Goal: Task Accomplishment & Management: Manage account settings

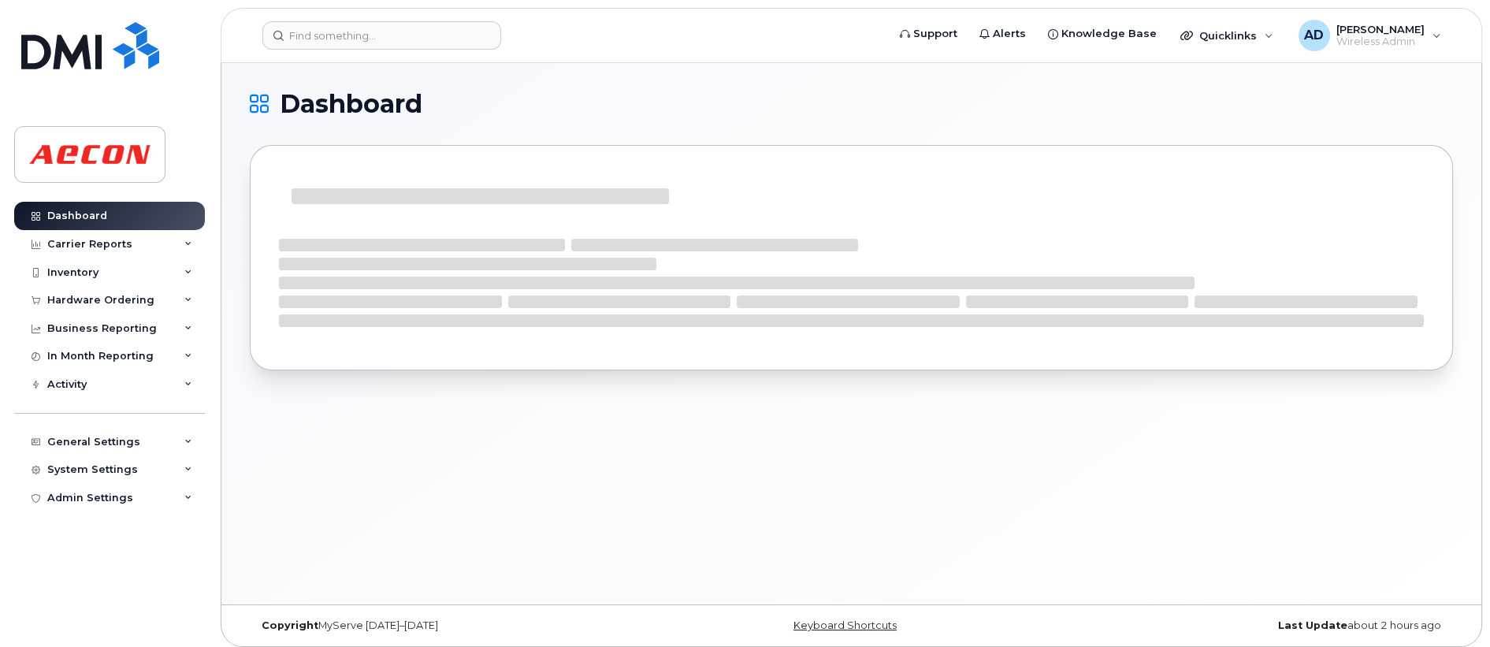
click at [1405, 93] on h1 "Dashboard" at bounding box center [847, 103] width 1195 height 25
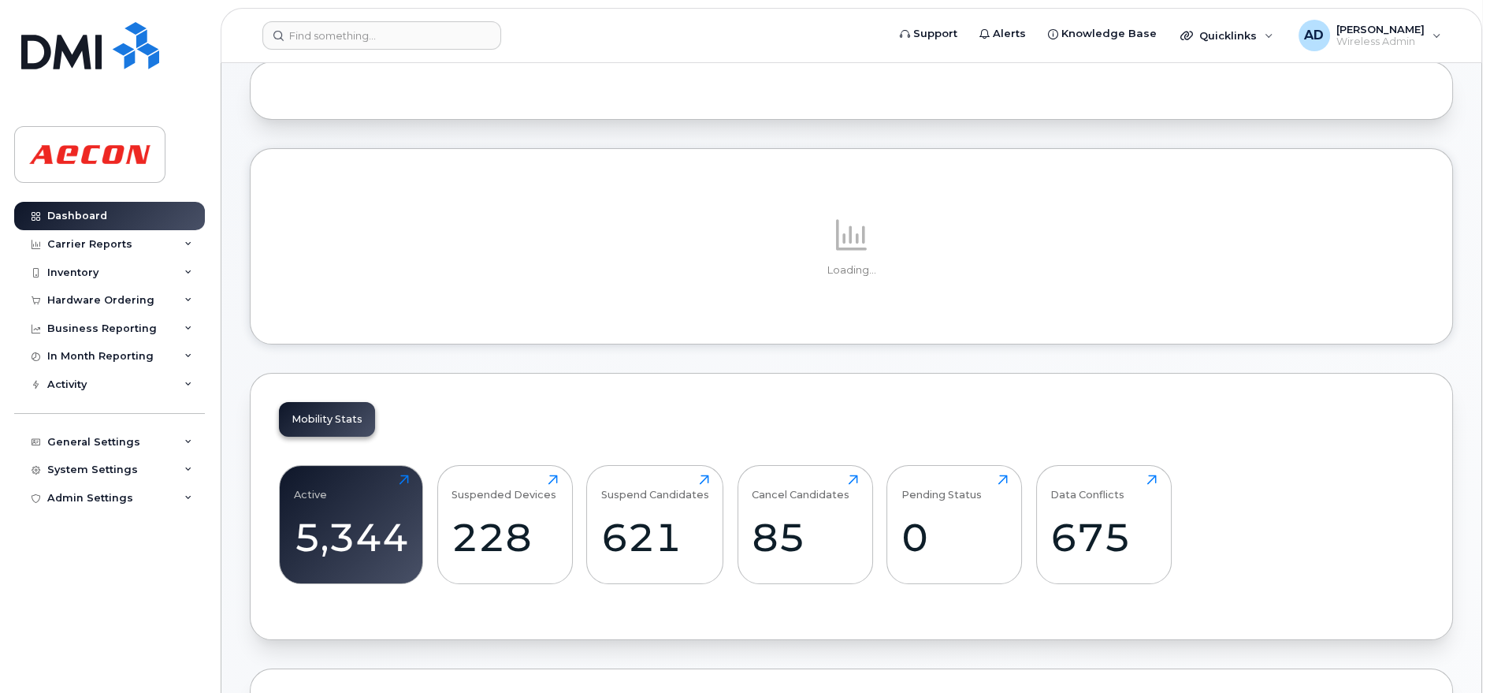
scroll to position [175, 0]
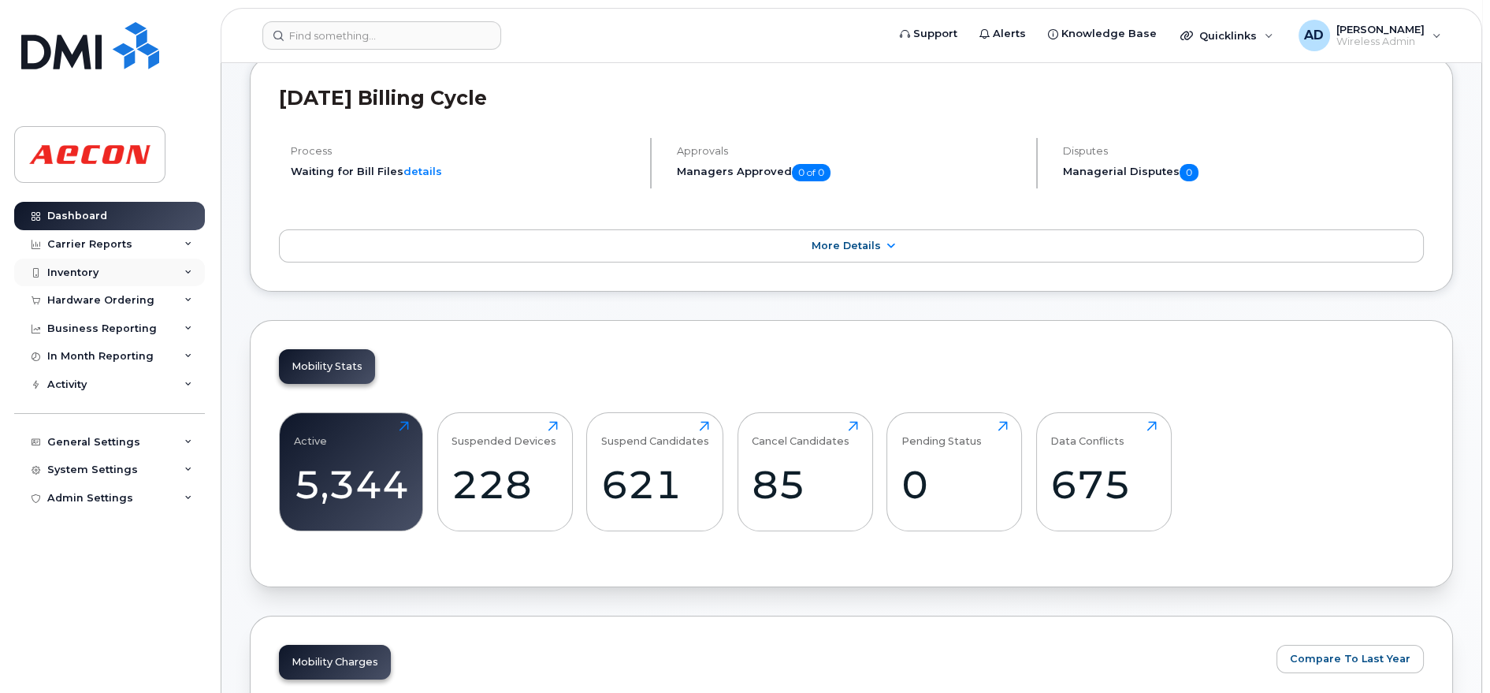
click at [151, 277] on div "Inventory" at bounding box center [109, 272] width 191 height 28
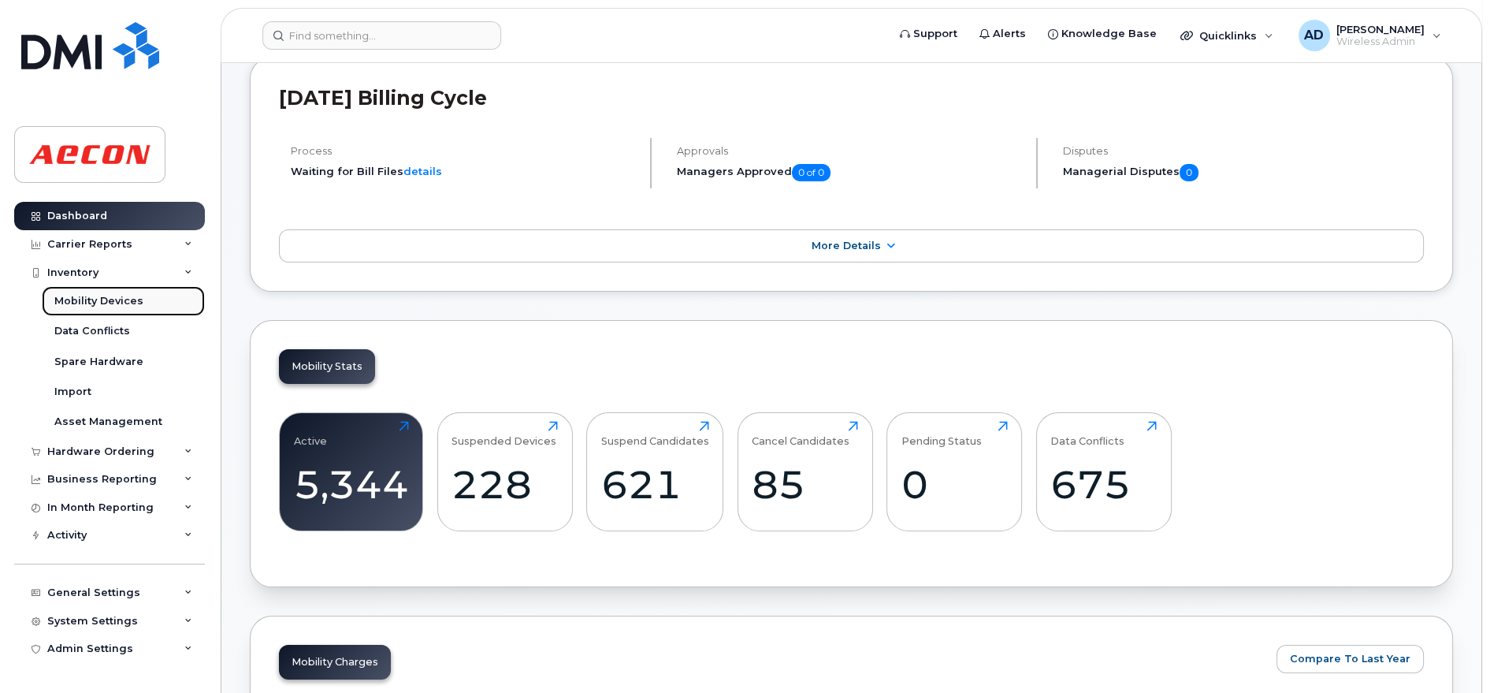
click at [105, 308] on link "Mobility Devices" at bounding box center [123, 301] width 163 height 30
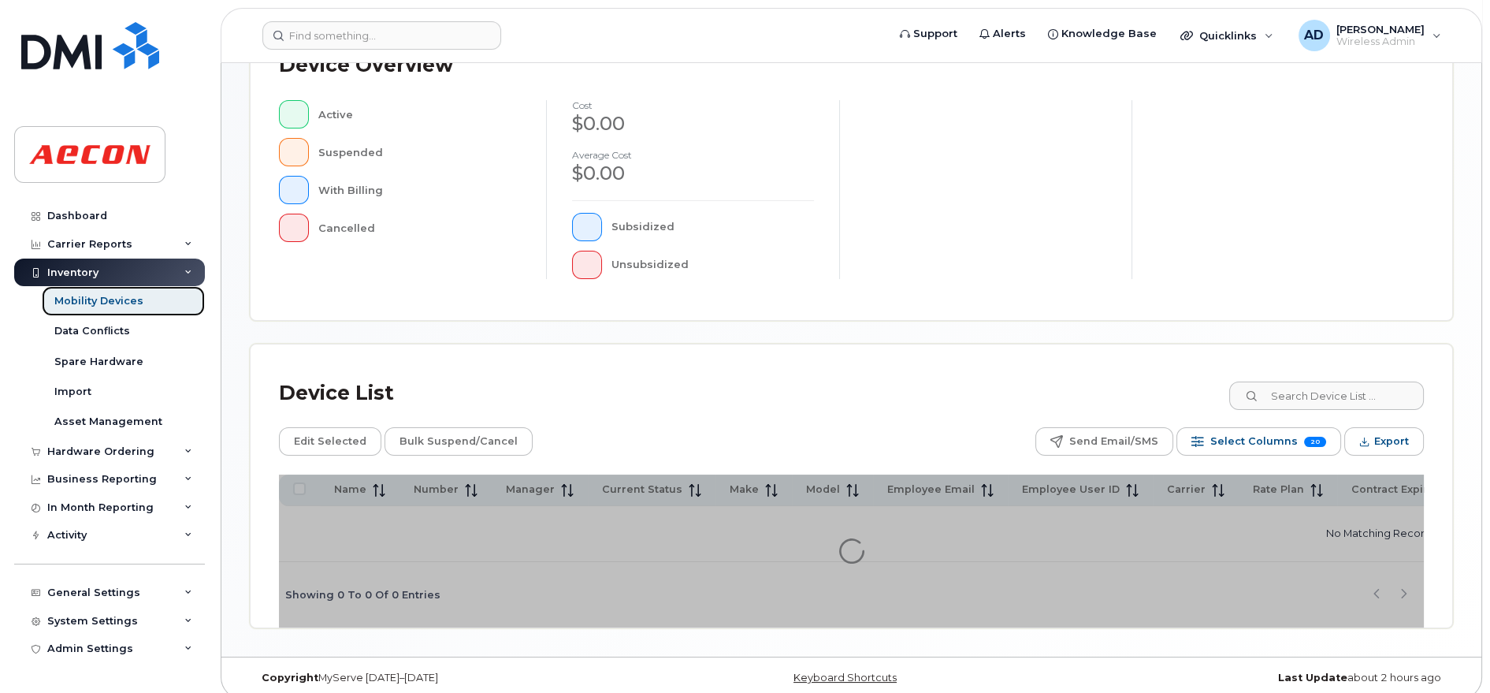
scroll to position [395, 0]
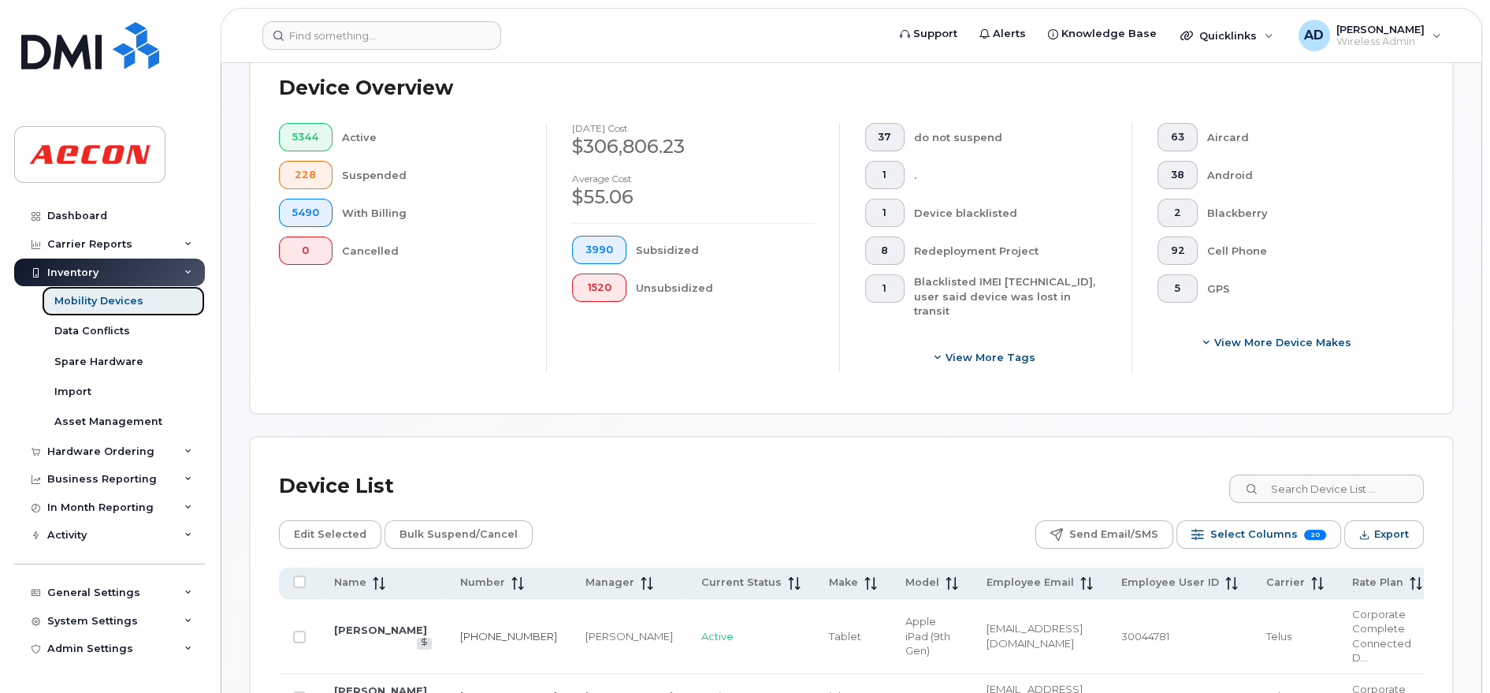
scroll to position [436, 0]
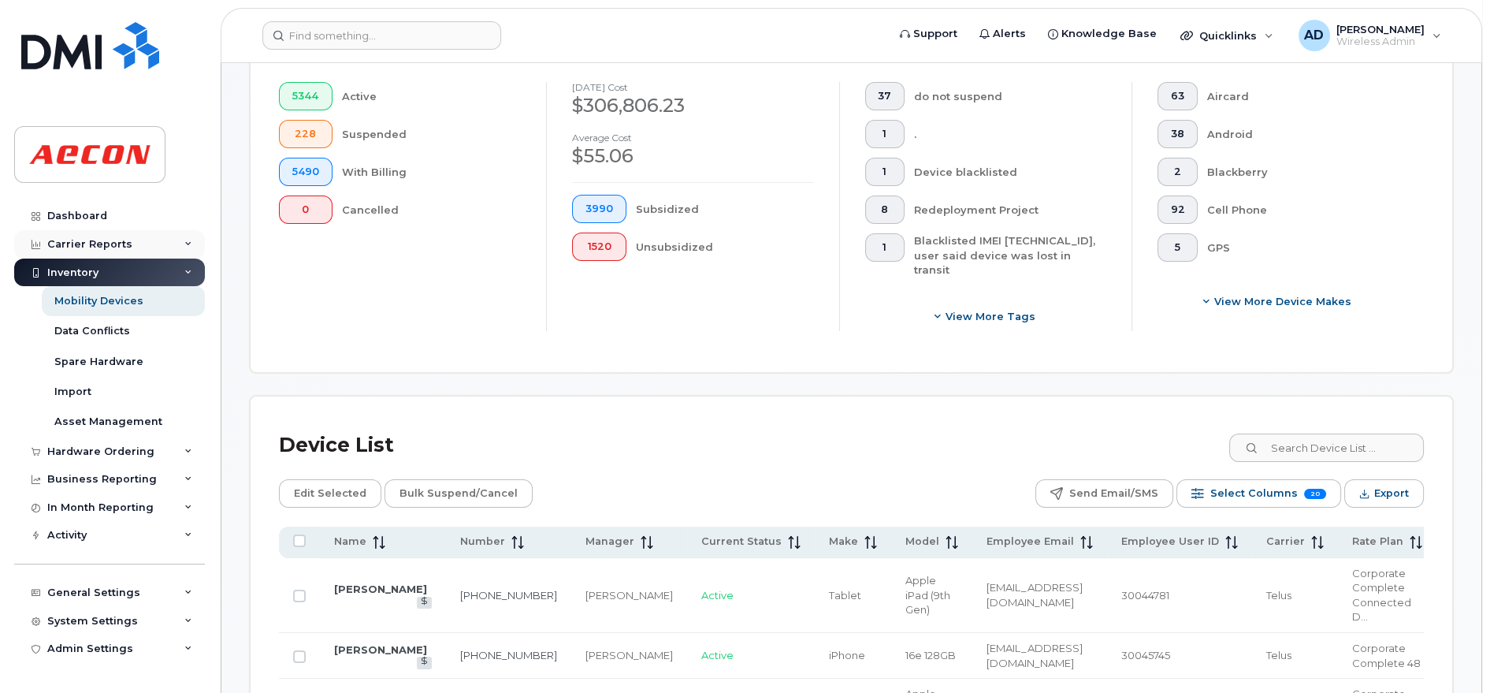
click at [131, 240] on div "Carrier Reports" at bounding box center [109, 244] width 191 height 28
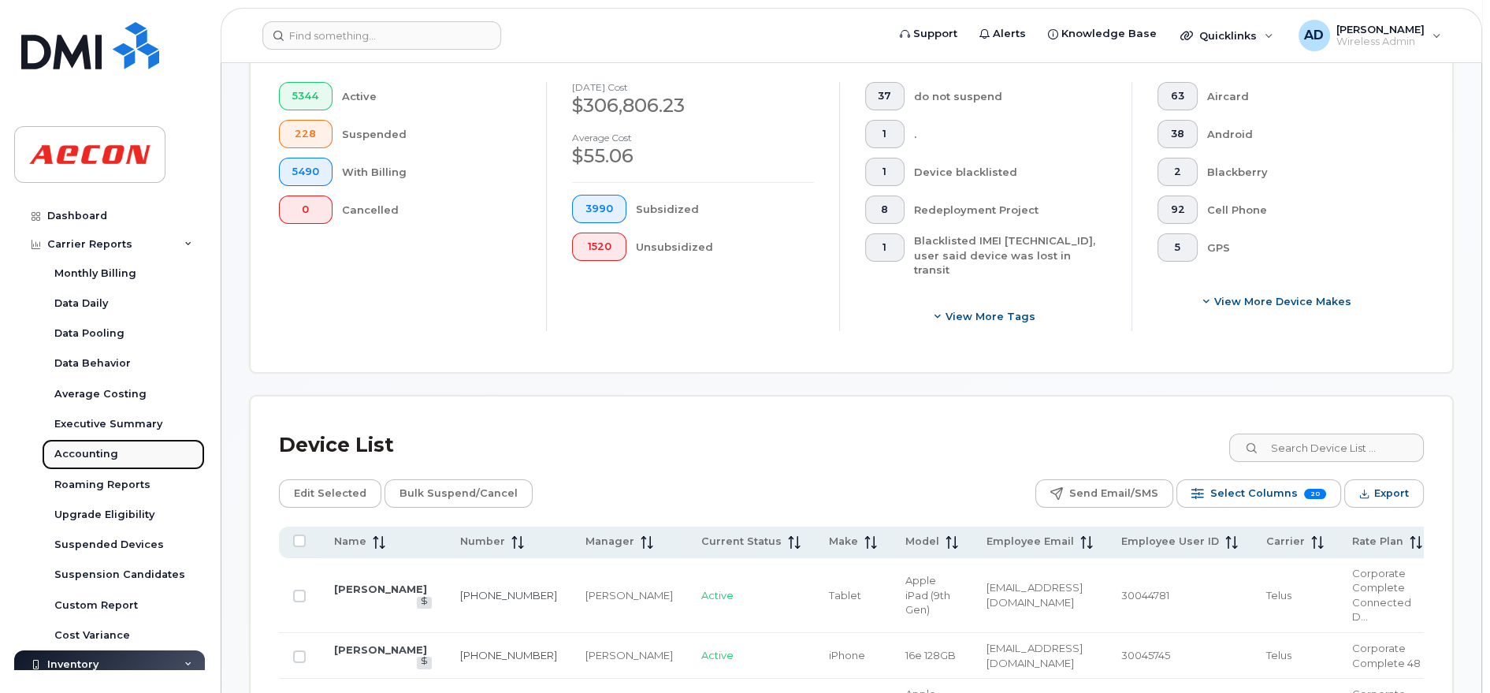
click at [109, 453] on div "Accounting" at bounding box center [86, 454] width 64 height 14
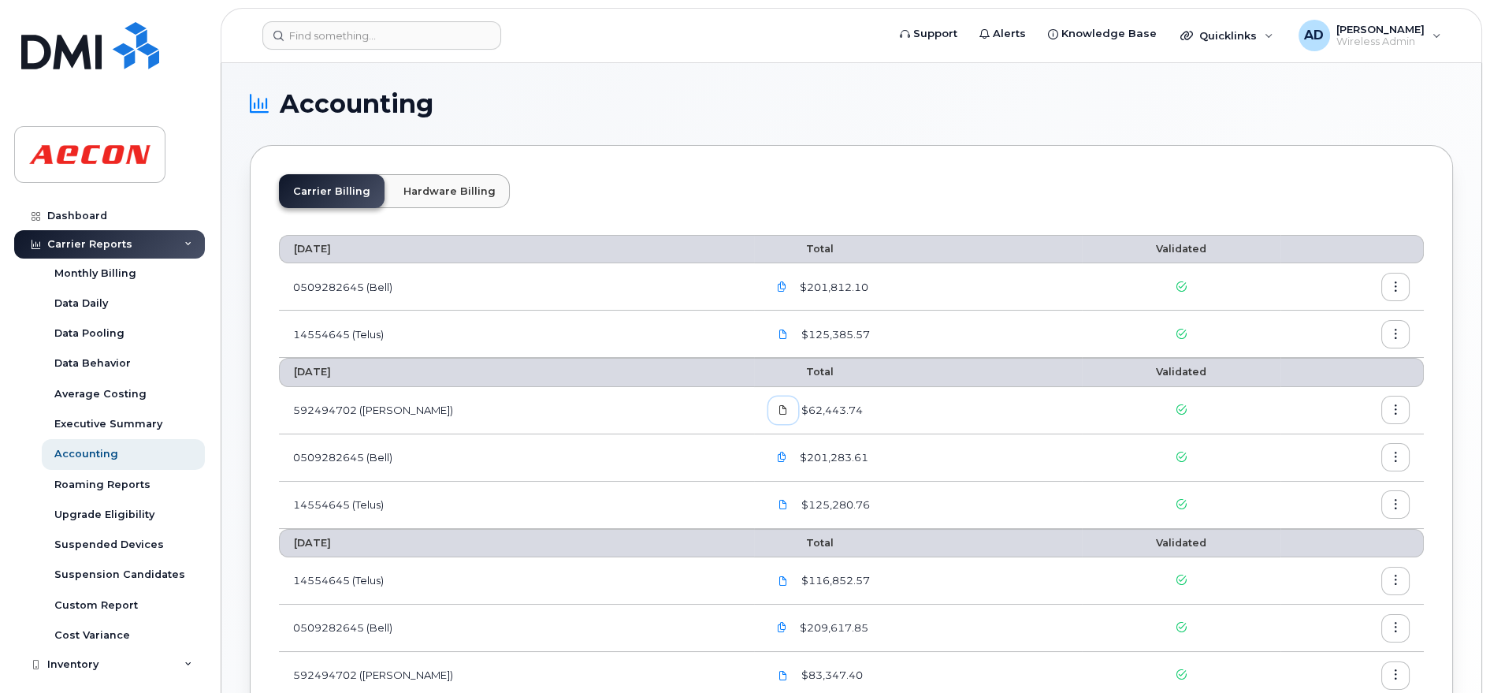
click at [778, 411] on icon at bounding box center [782, 409] width 9 height 9
click at [777, 287] on icon "button" at bounding box center [782, 287] width 10 height 10
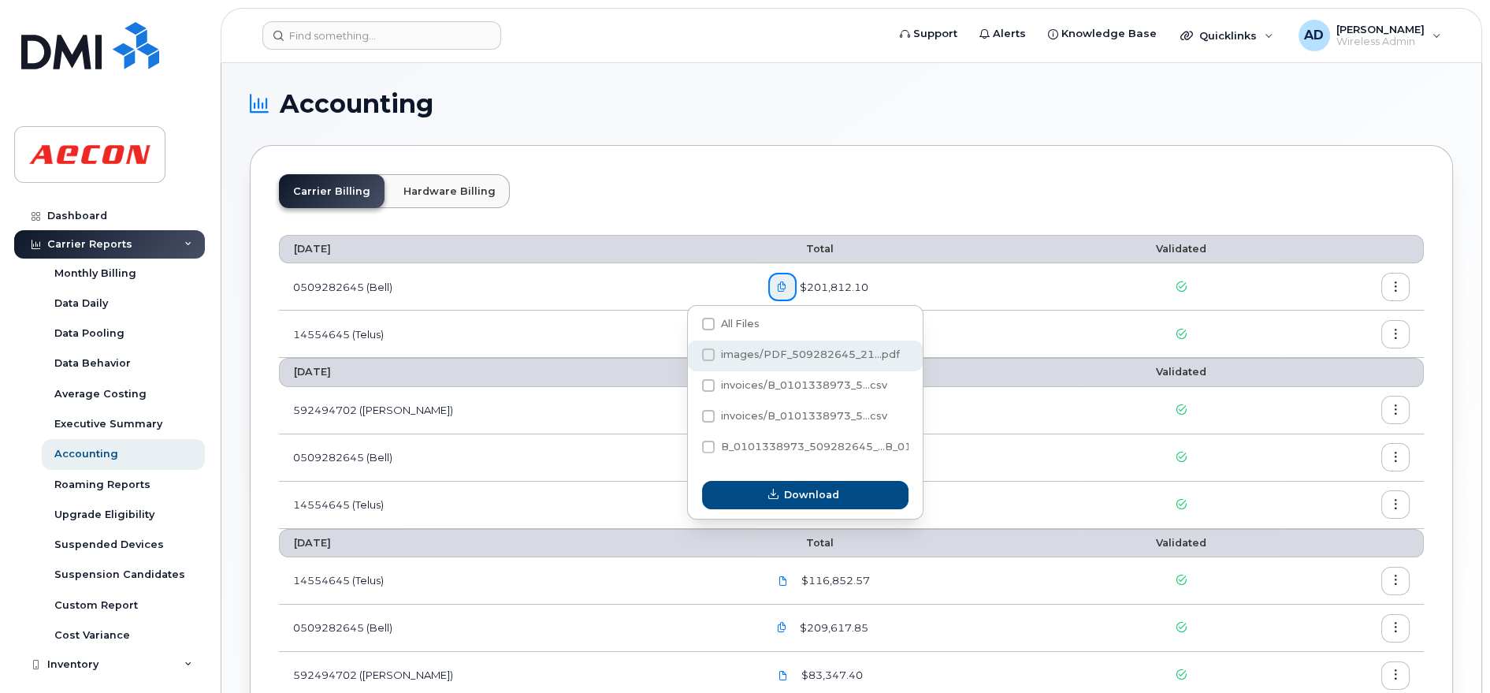
click at [709, 351] on span at bounding box center [708, 354] width 13 height 13
click at [691, 351] on input "images/PDF_509282645_21...pdf" at bounding box center [687, 355] width 8 height 8
click at [709, 357] on span at bounding box center [708, 354] width 13 height 13
click at [691, 357] on input "images/PDF_509282645_21...pdf" at bounding box center [687, 355] width 8 height 8
click at [711, 359] on span at bounding box center [708, 354] width 13 height 13
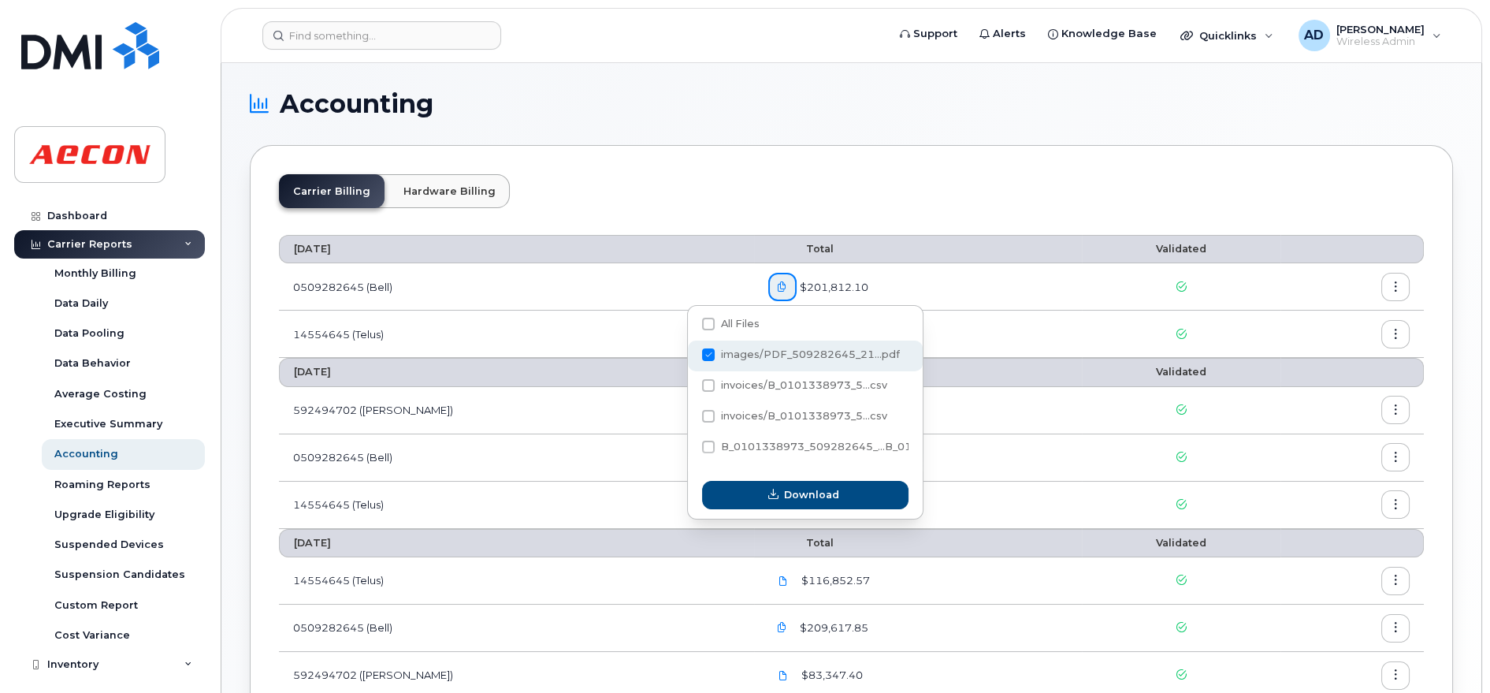
click at [691, 359] on input "images/PDF_509282645_21...pdf" at bounding box center [687, 355] width 8 height 8
checkbox input "true"
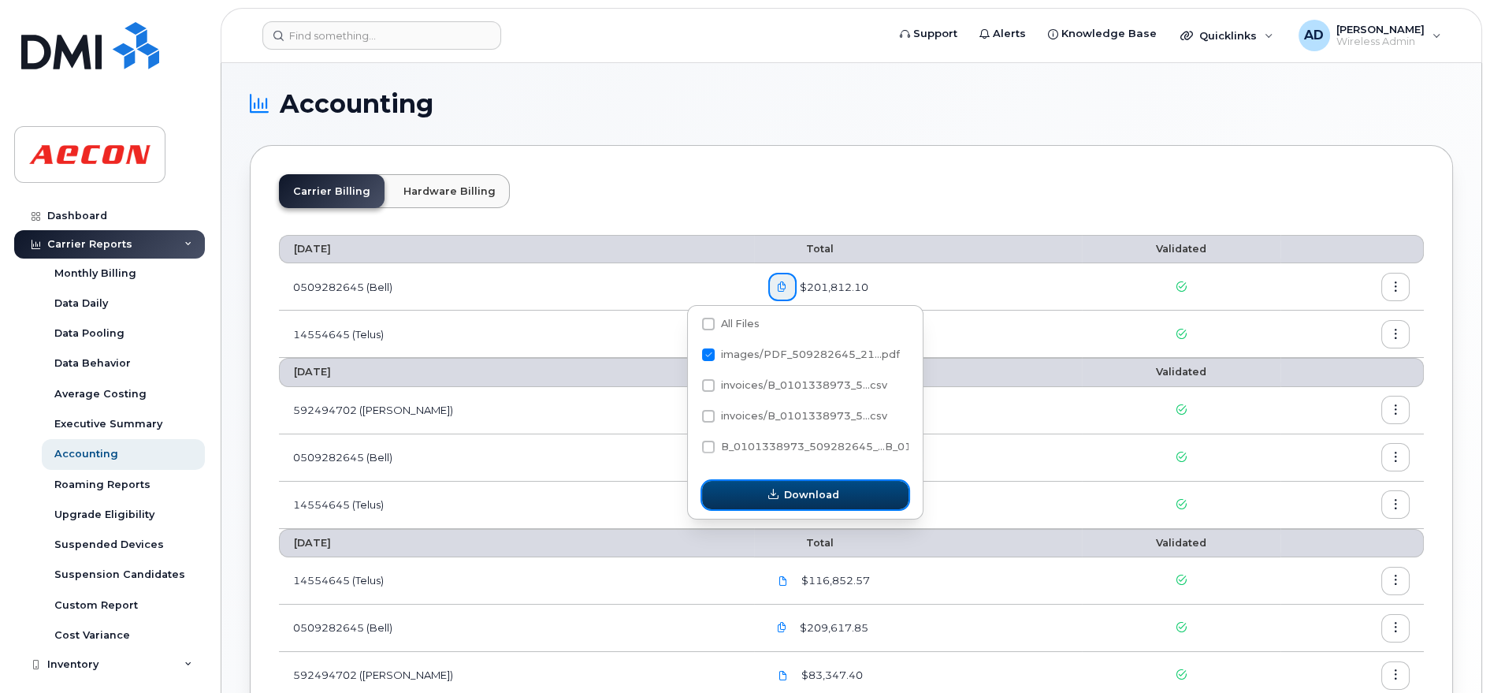
click at [775, 497] on icon "button" at bounding box center [773, 494] width 10 height 10
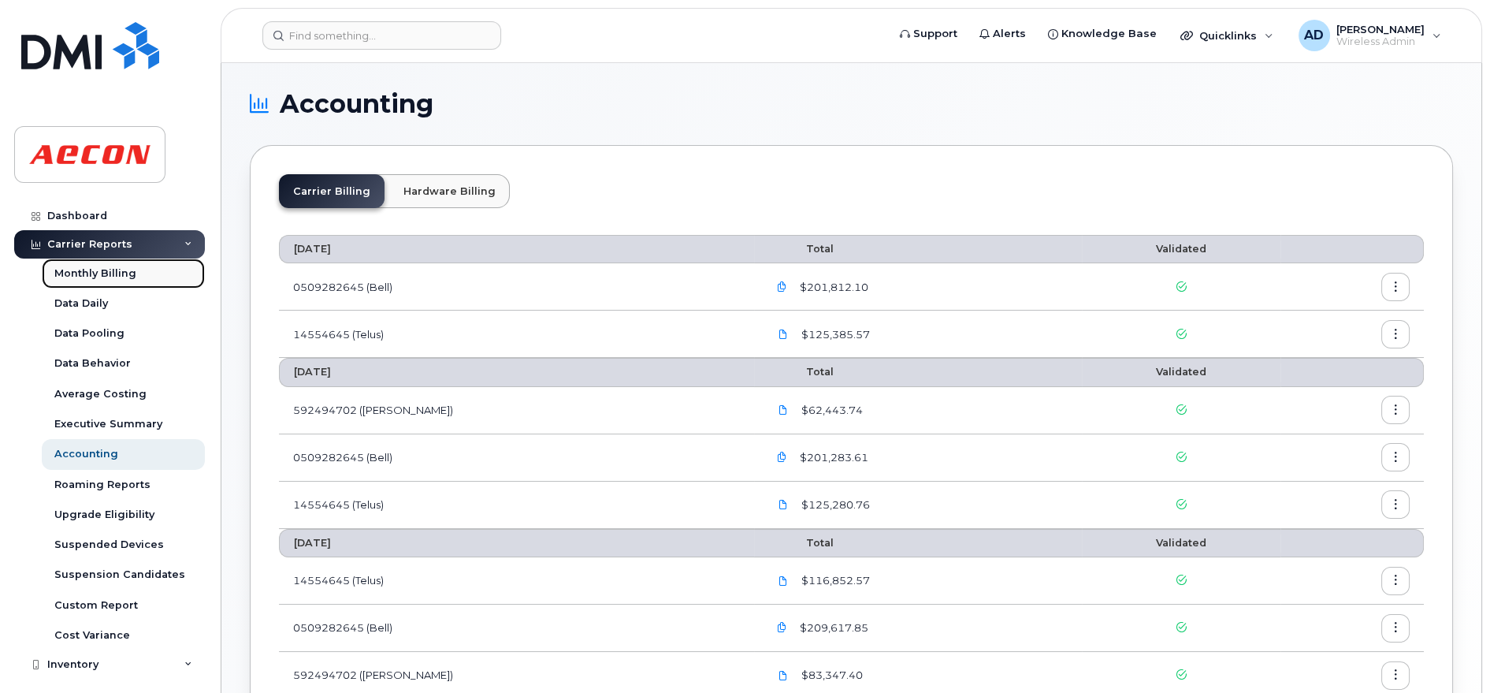
click at [95, 281] on link "Monthly Billing" at bounding box center [123, 273] width 163 height 30
